Goal: Transaction & Acquisition: Purchase product/service

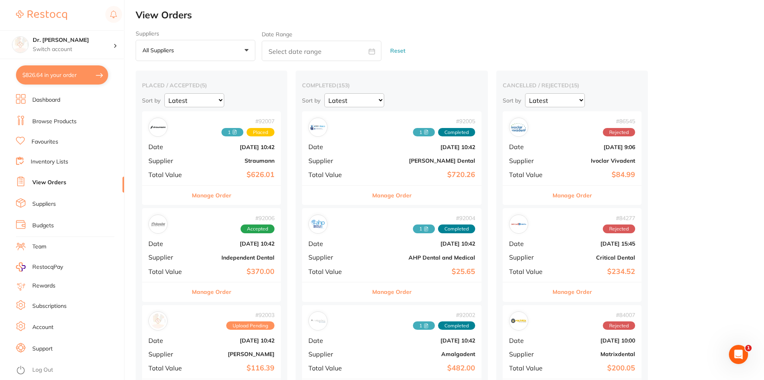
click at [50, 125] on link "Browse Products" at bounding box center [54, 122] width 44 height 8
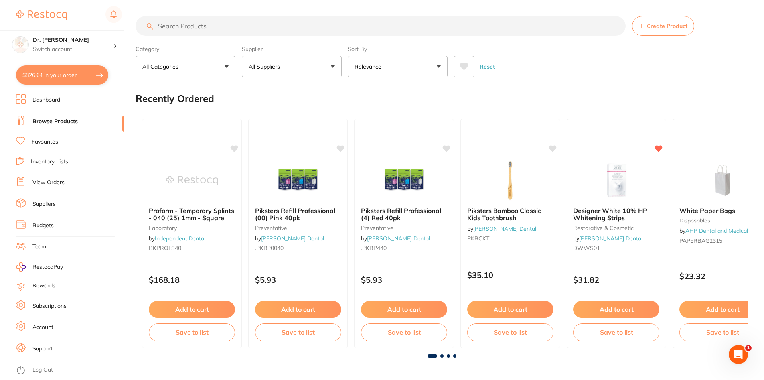
click at [230, 29] on input "search" at bounding box center [381, 26] width 490 height 20
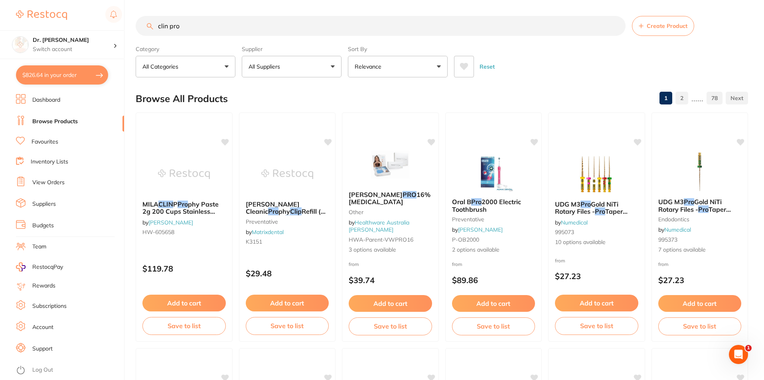
click at [185, 31] on input "clin pro" at bounding box center [381, 26] width 490 height 20
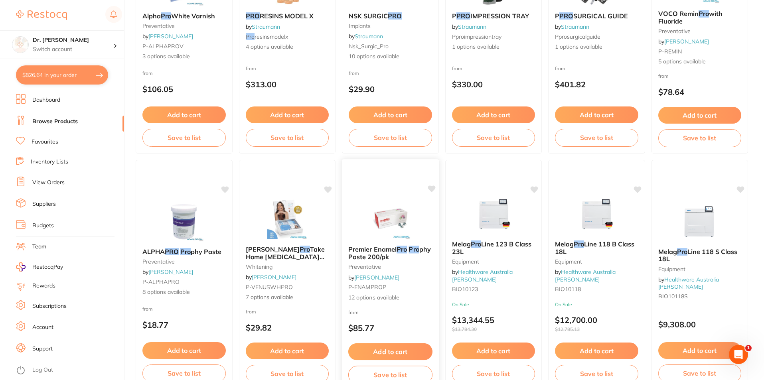
scroll to position [1277, 0]
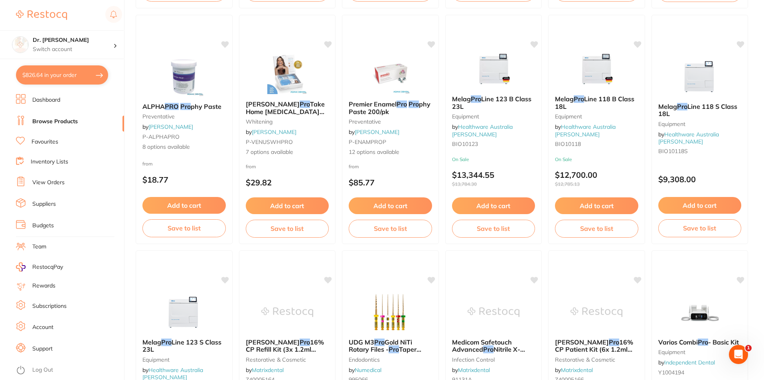
click at [53, 124] on link "Browse Products" at bounding box center [54, 122] width 45 height 8
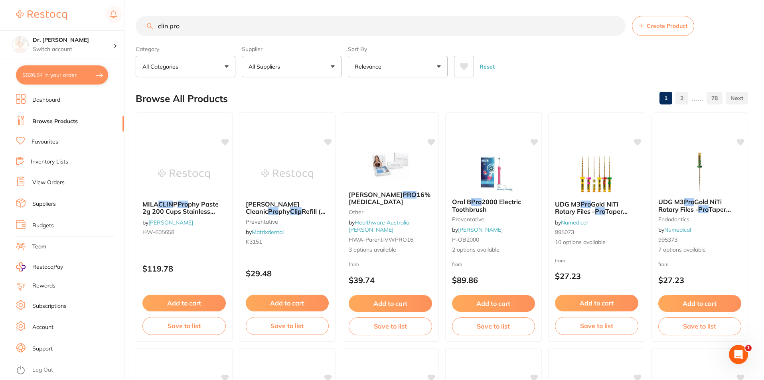
click at [211, 29] on input "clin pro" at bounding box center [381, 26] width 490 height 20
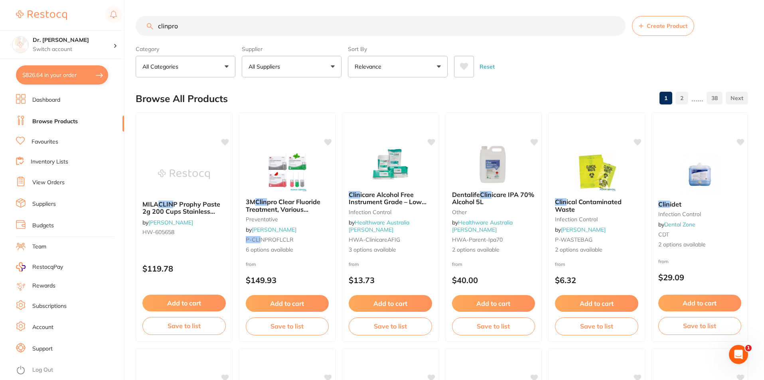
type input "clinpro"
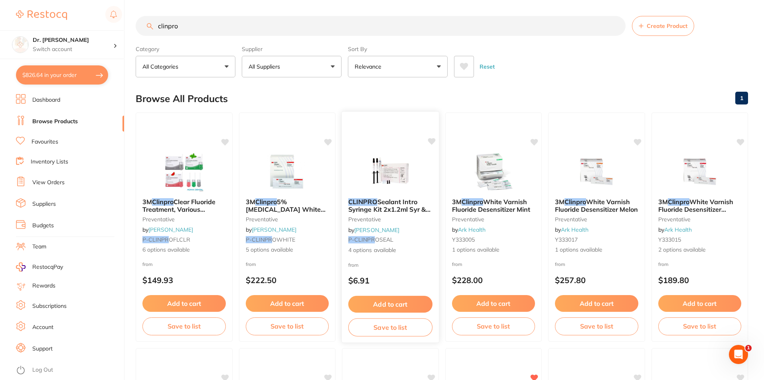
click at [404, 175] on img at bounding box center [390, 172] width 52 height 40
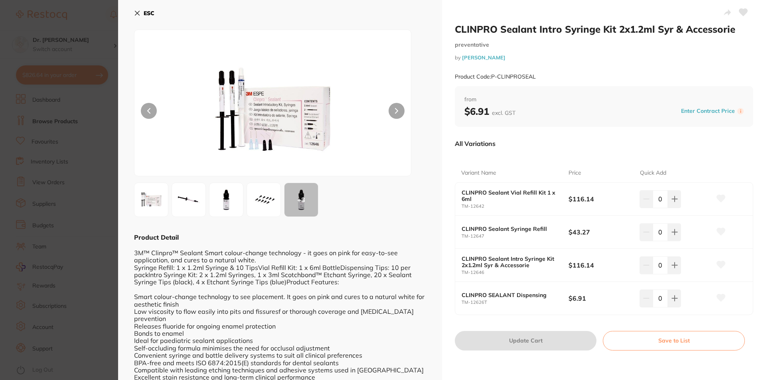
click at [133, 16] on div "ESC + 3 Product Detail 3M™ Clinpro™ Sealant Smart colour-change technology - it…" at bounding box center [280, 326] width 324 height 652
click at [135, 13] on icon at bounding box center [137, 13] width 6 height 6
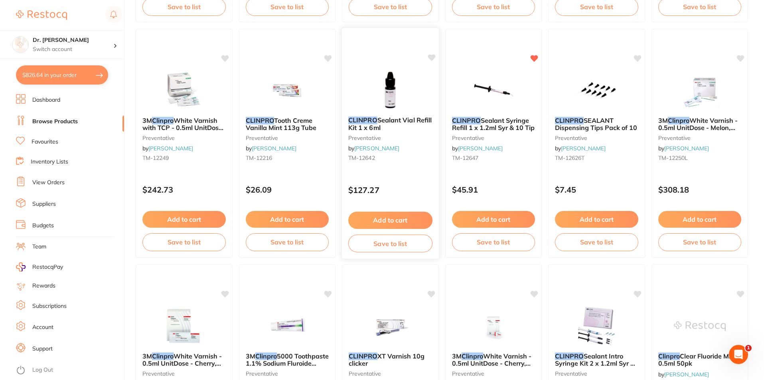
scroll to position [319, 0]
click at [496, 221] on button "Add to cart" at bounding box center [493, 219] width 83 height 17
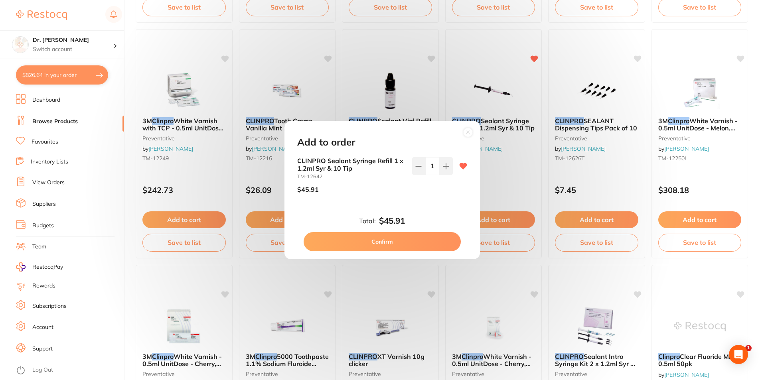
click at [391, 246] on button "Confirm" at bounding box center [382, 241] width 157 height 19
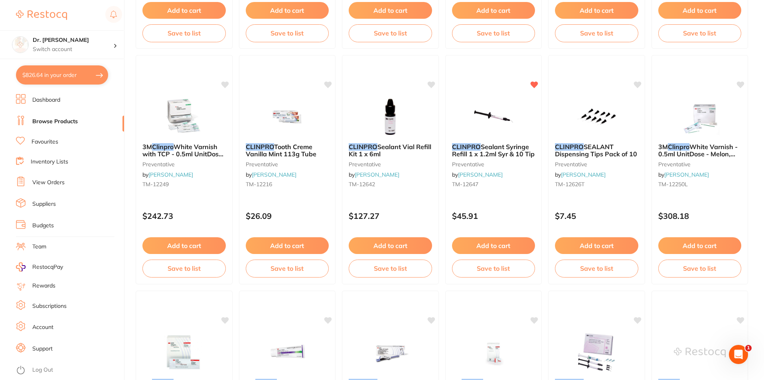
scroll to position [279, 0]
